Goal: Communication & Community: Answer question/provide support

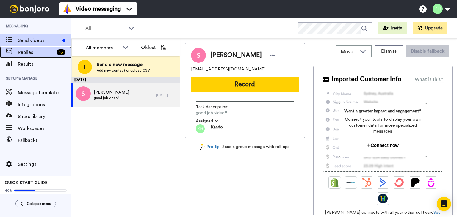
click at [50, 55] on span "Replies" at bounding box center [36, 52] width 36 height 7
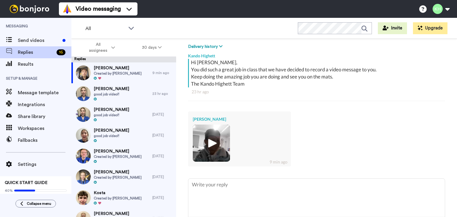
scroll to position [113, 0]
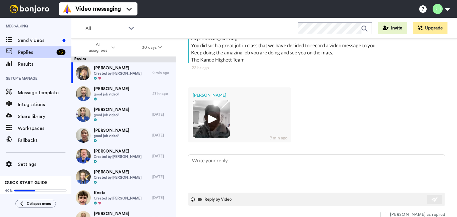
click at [214, 117] on img at bounding box center [211, 119] width 16 height 16
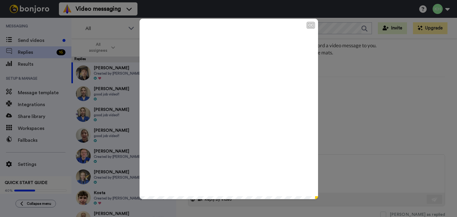
click at [226, 113] on icon at bounding box center [229, 109] width 16 height 16
click at [355, 113] on div "CC Play/Pause 0:17 / 0:17" at bounding box center [228, 108] width 457 height 217
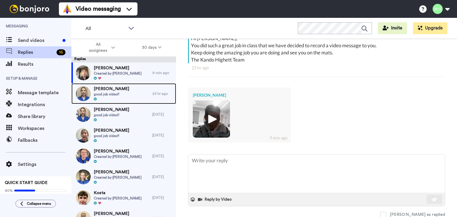
click at [114, 90] on span "[PERSON_NAME]" at bounding box center [111, 89] width 35 height 6
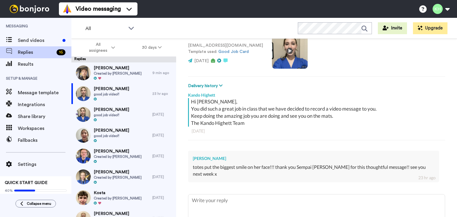
scroll to position [83, 0]
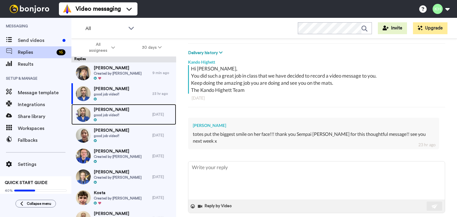
click at [130, 120] on div "[PERSON_NAME] good job video!!" at bounding box center [111, 114] width 81 height 21
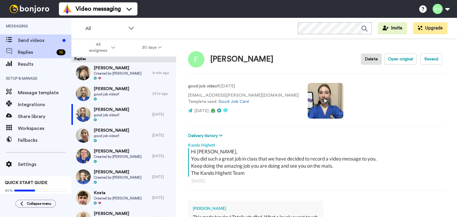
type textarea "x"
click at [47, 39] on span "Send videos" at bounding box center [39, 40] width 42 height 7
